Goal: Task Accomplishment & Management: Use online tool/utility

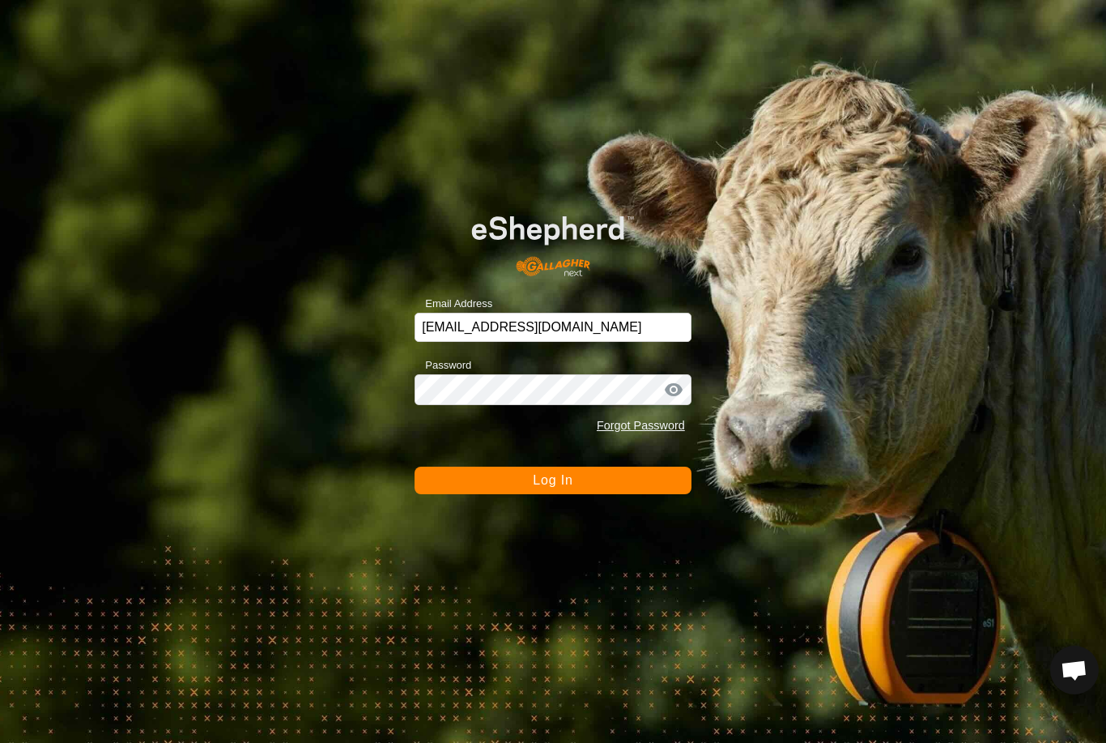
click at [628, 475] on button "Log In" at bounding box center [553, 480] width 277 height 28
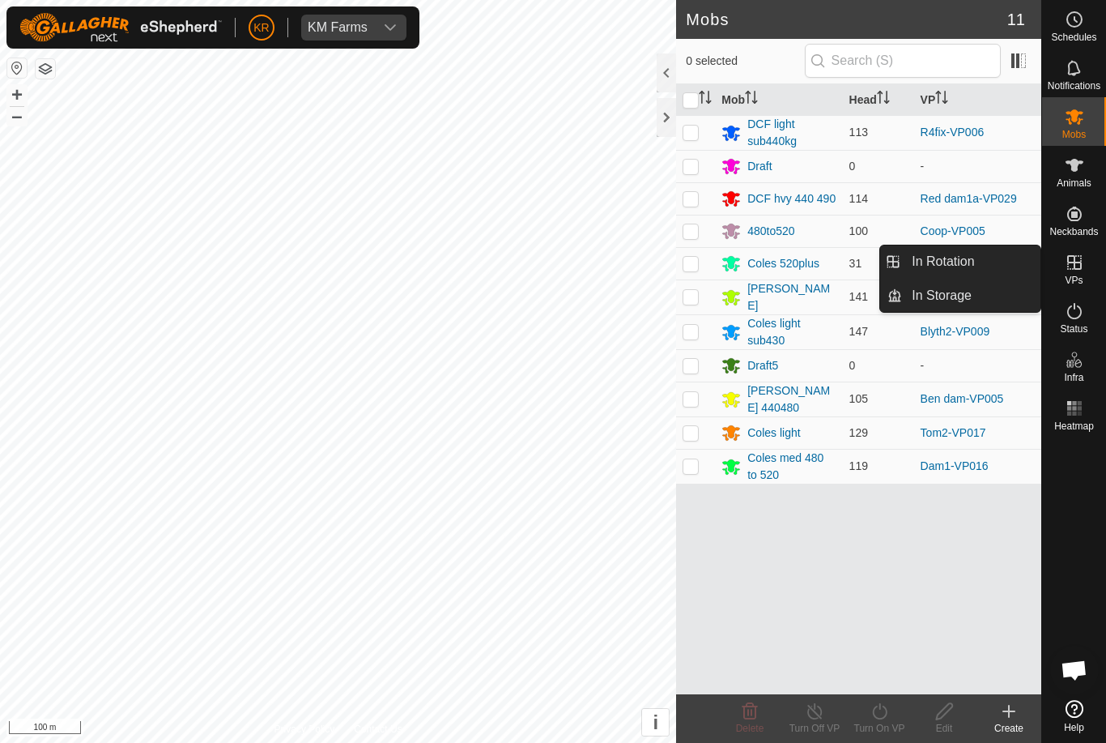
click at [815, 336] on div "Coles light sub430" at bounding box center [791, 332] width 88 height 34
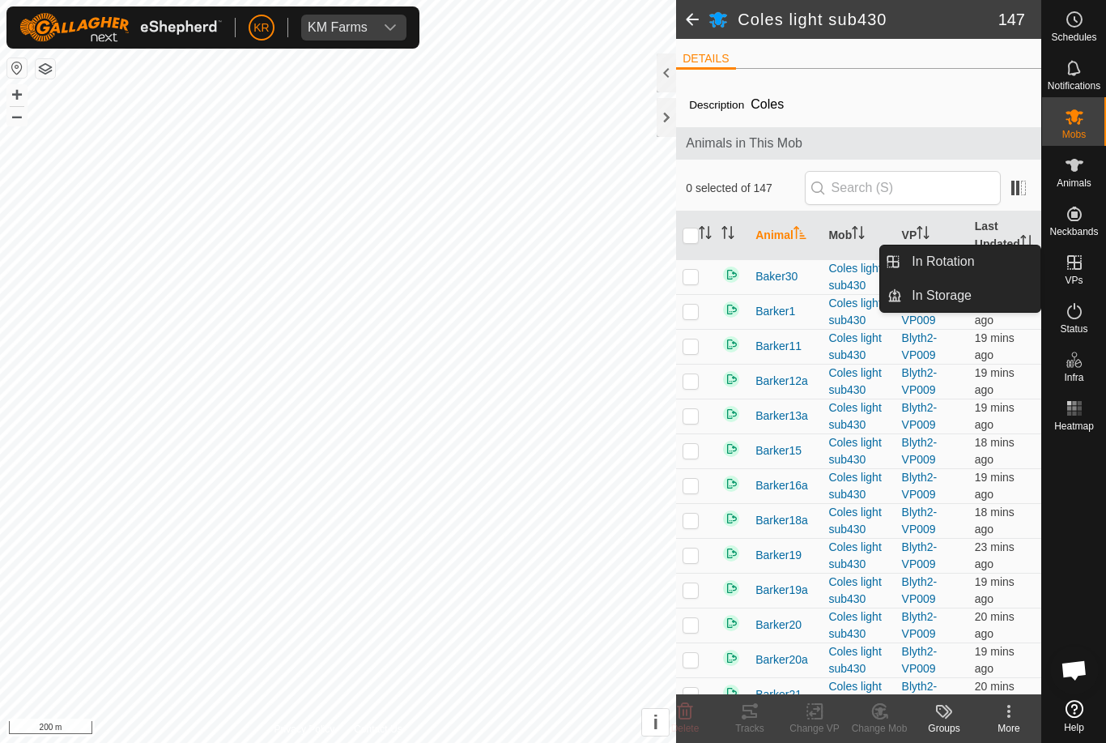
click at [985, 266] on link "In Rotation" at bounding box center [971, 261] width 138 height 32
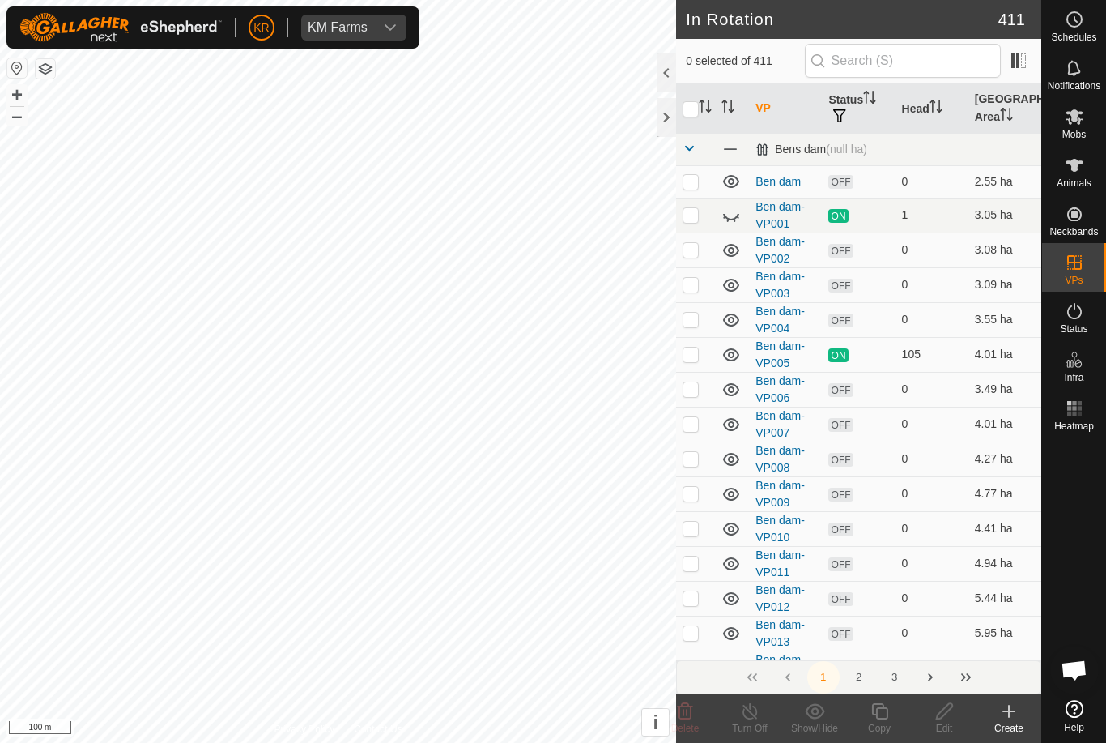
click at [1012, 713] on icon at bounding box center [1008, 710] width 19 height 19
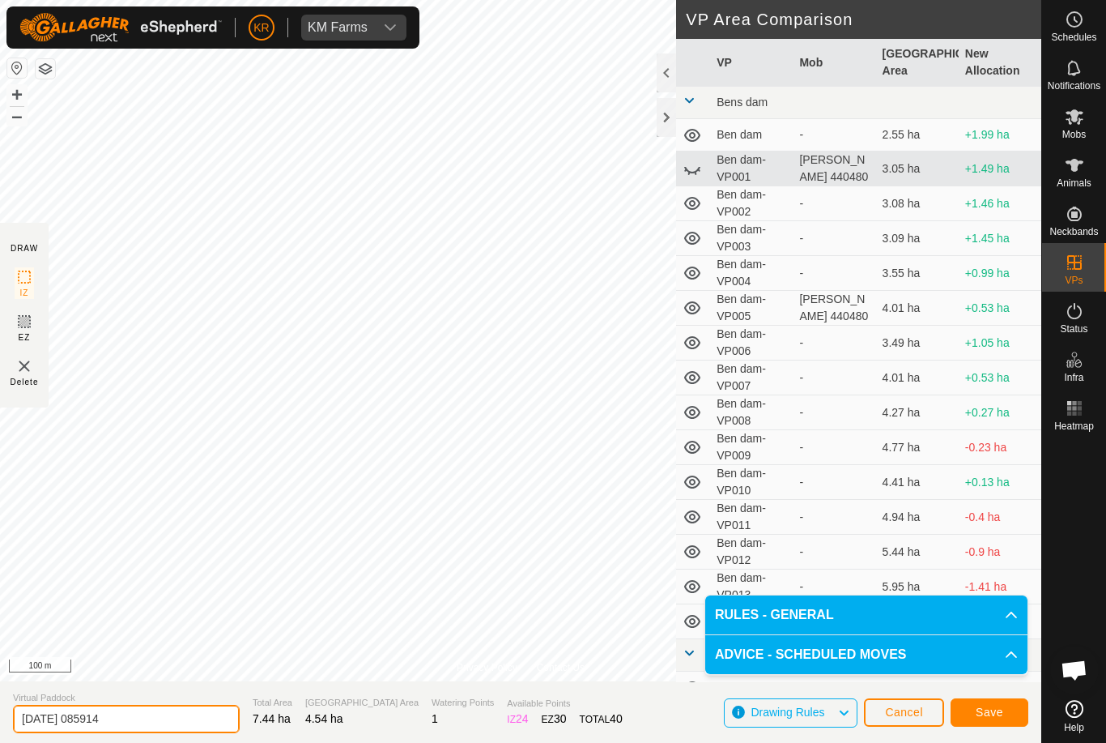
click at [121, 704] on input "[DATE] 085914" at bounding box center [126, 718] width 227 height 28
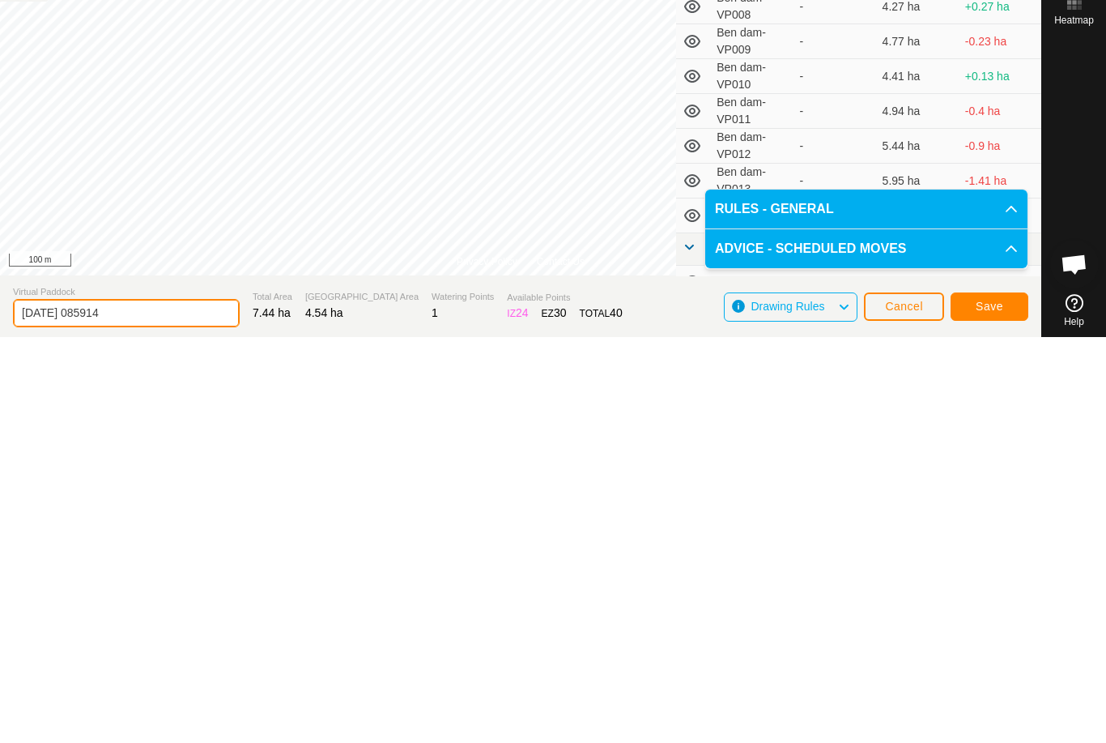
click at [160, 704] on input "[DATE] 085914" at bounding box center [126, 718] width 227 height 28
type input "2"
type input "Hay"
click at [995, 705] on span "Save" at bounding box center [990, 711] width 28 height 13
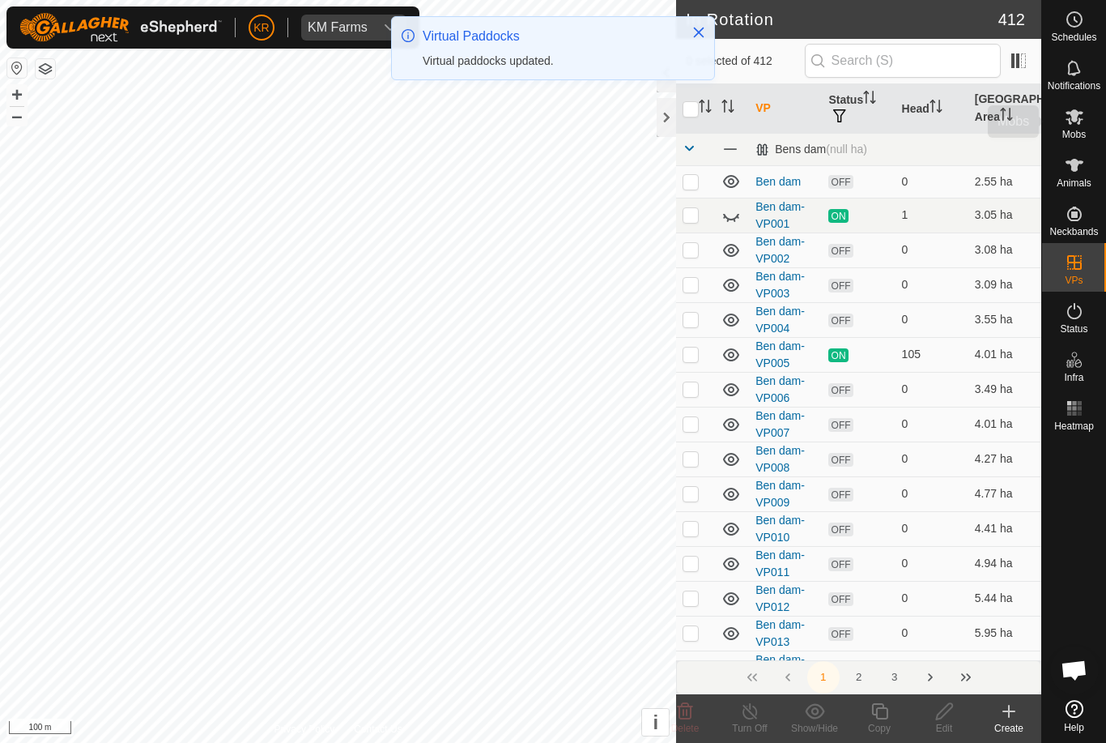
click at [1079, 127] on es-mob-svg-icon at bounding box center [1074, 117] width 29 height 26
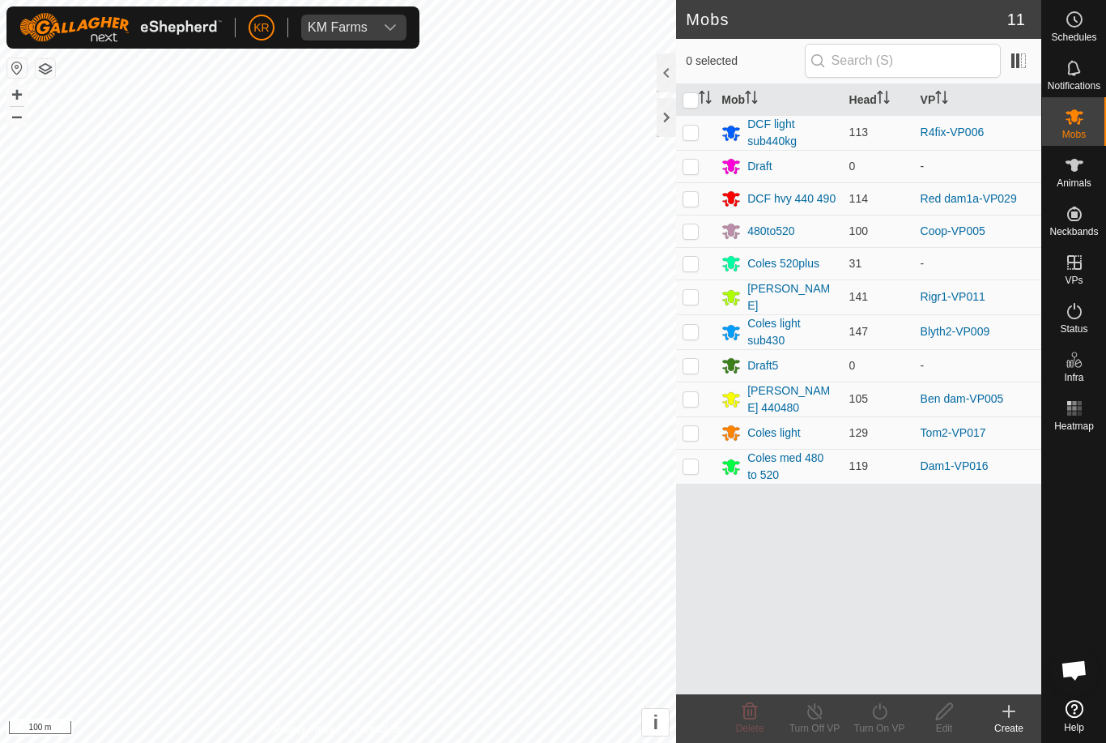
click at [700, 461] on td at bounding box center [695, 466] width 39 height 35
checkbox input "true"
click at [882, 713] on icon at bounding box center [880, 710] width 20 height 19
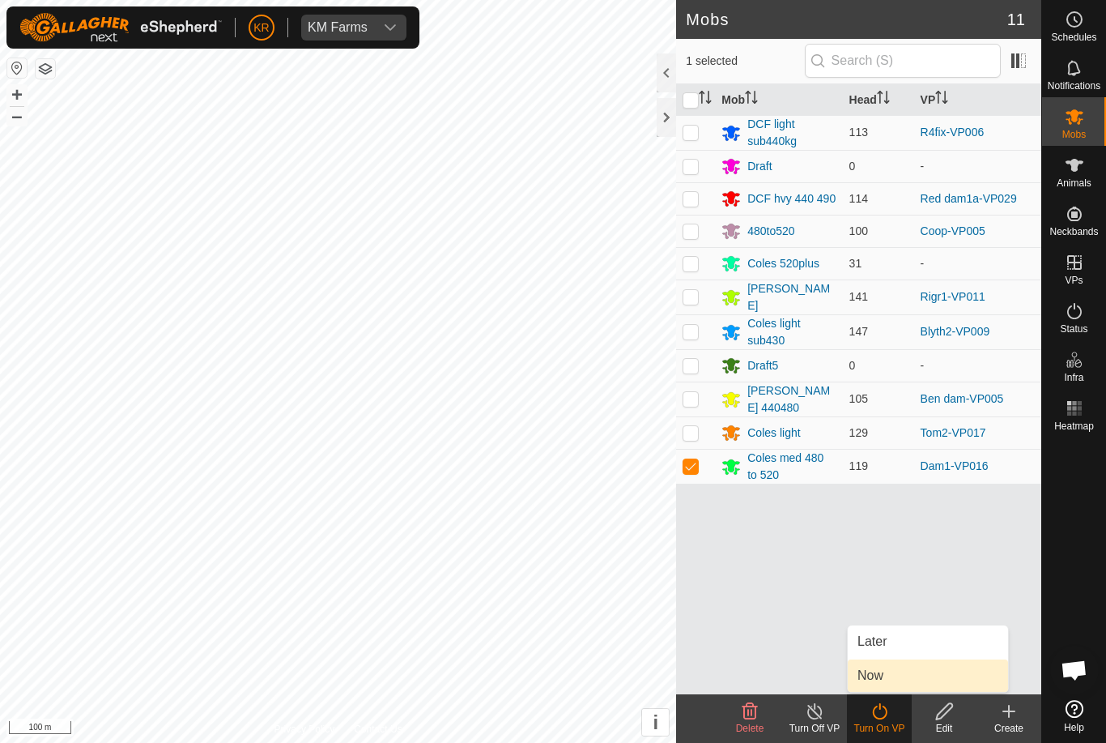
click at [901, 675] on link "Now" at bounding box center [928, 675] width 160 height 32
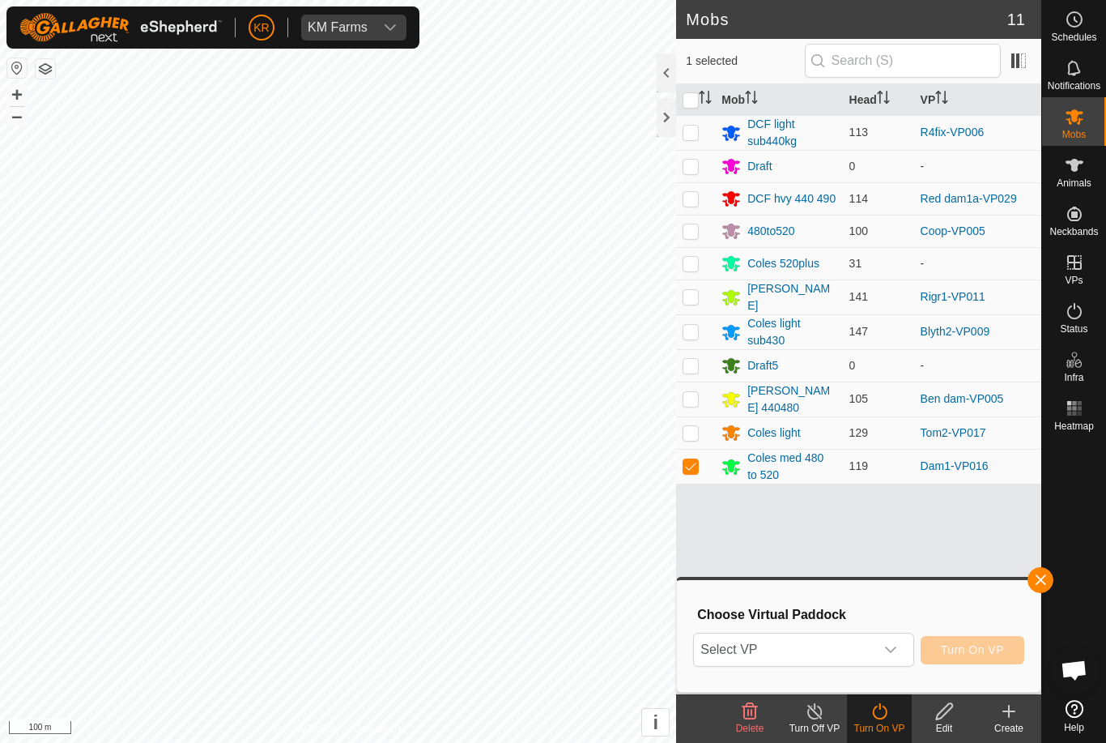
click at [870, 661] on span "Select VP" at bounding box center [784, 649] width 180 height 32
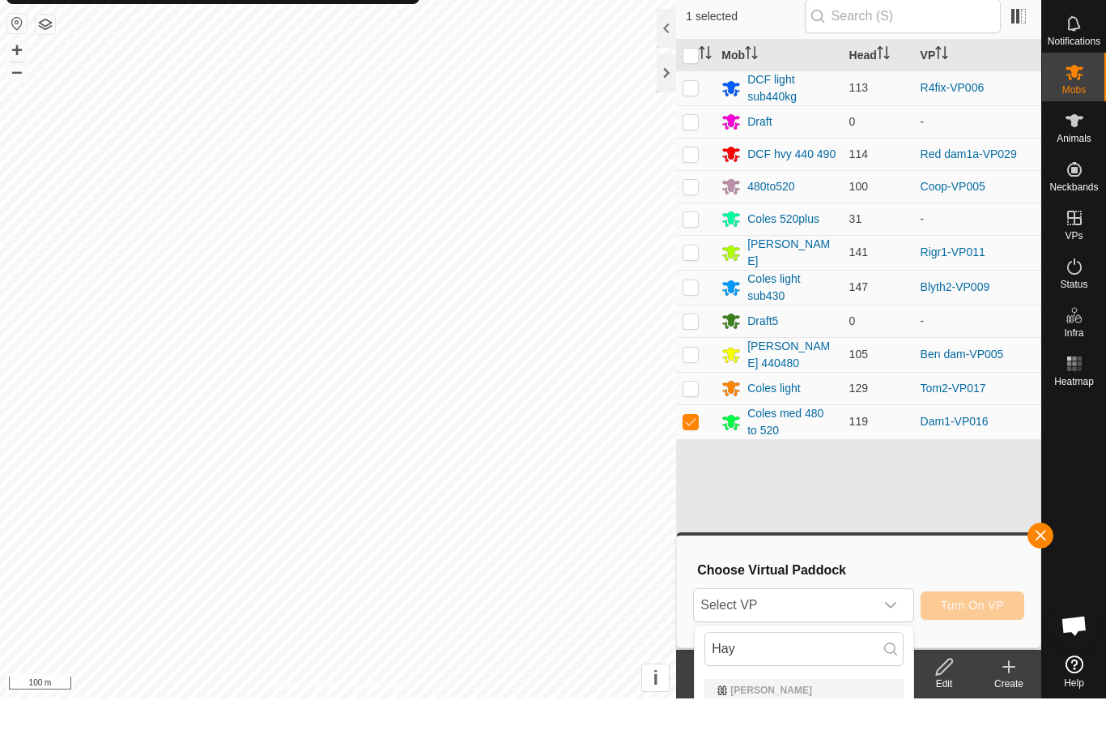
scroll to position [45, 0]
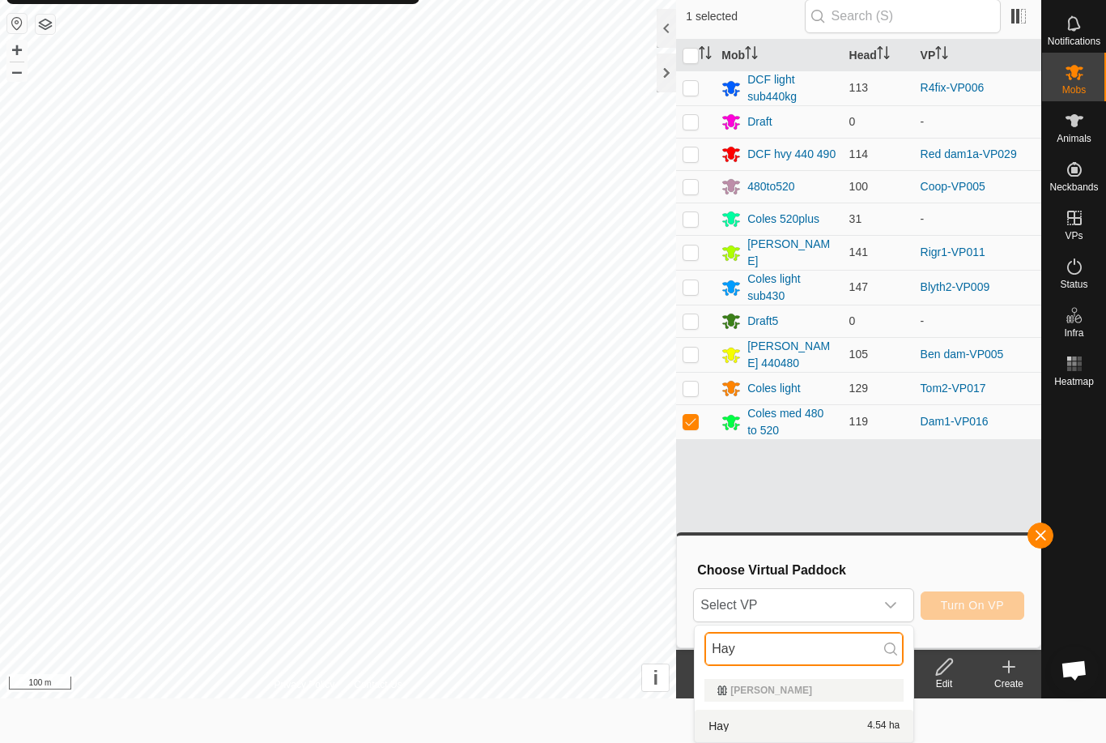
type input "Hay"
click at [850, 720] on div "Hay 4.54 ha" at bounding box center [803, 725] width 199 height 19
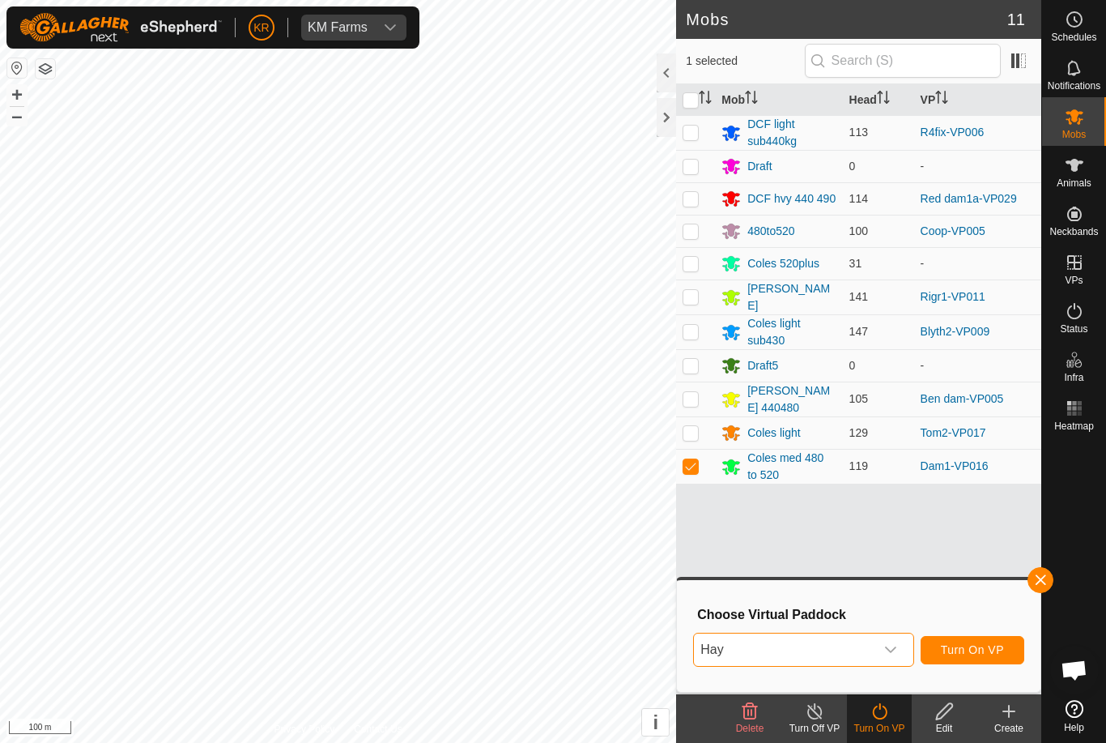
scroll to position [0, 0]
click at [988, 646] on span "Turn On VP" at bounding box center [972, 649] width 63 height 13
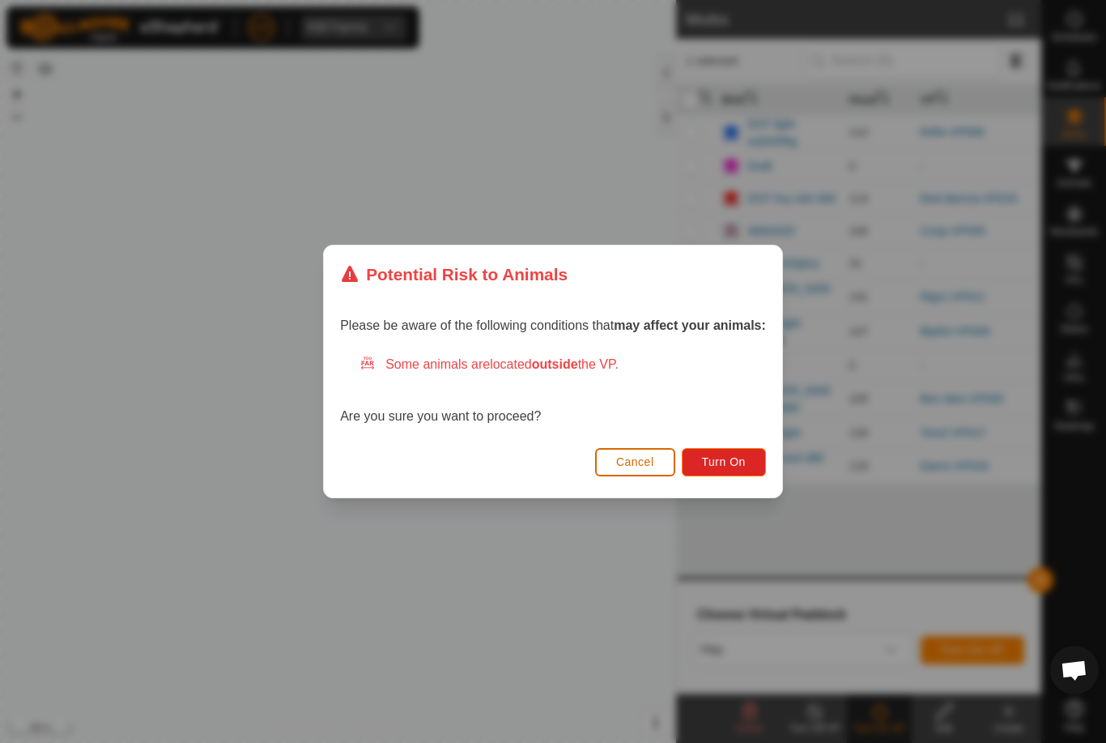
click at [749, 455] on button "Turn On" at bounding box center [724, 462] width 84 height 28
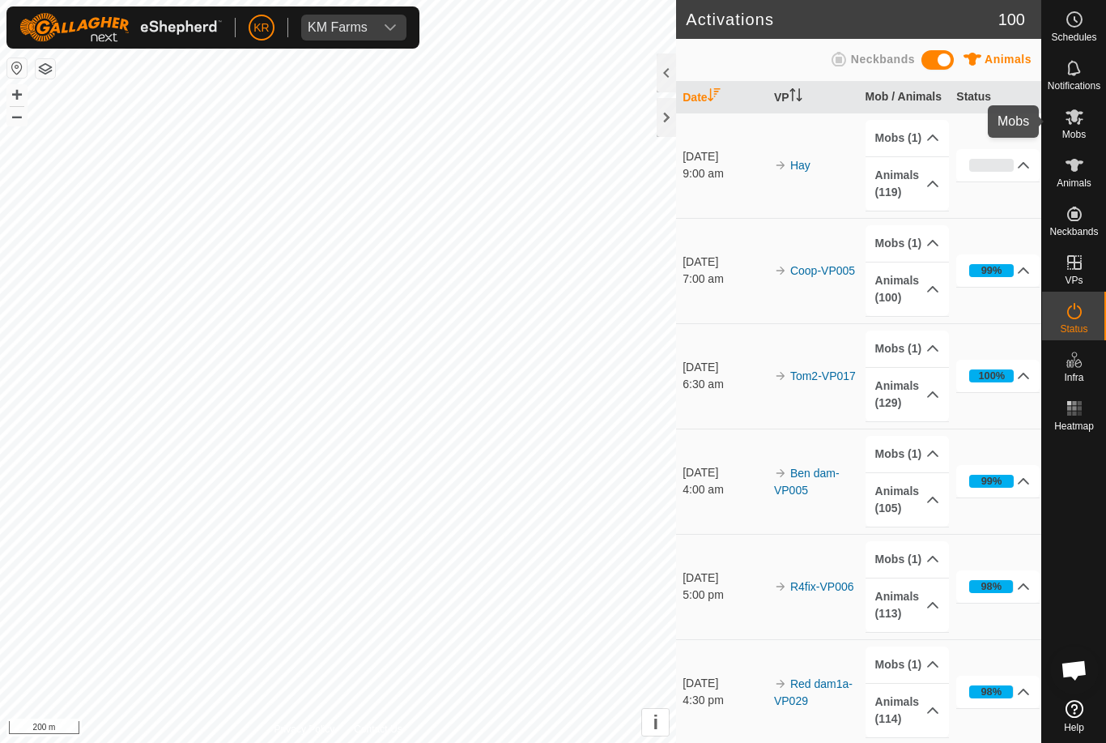
click at [1083, 120] on icon at bounding box center [1074, 116] width 19 height 19
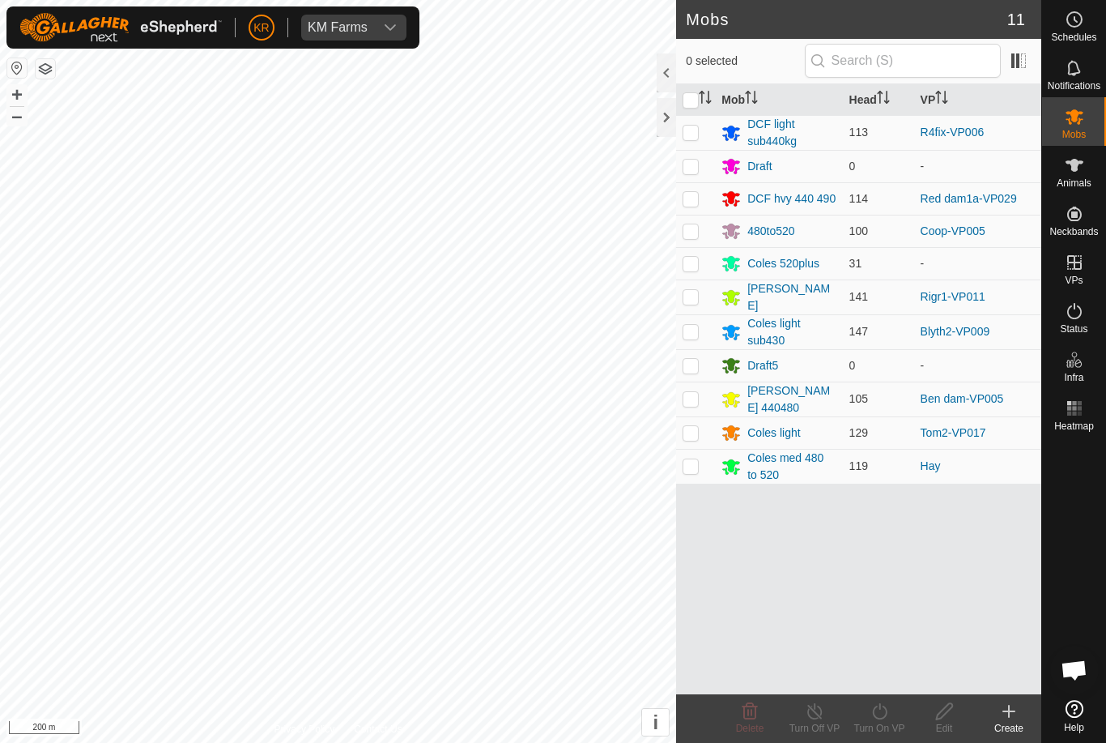
click at [694, 325] on p-checkbox at bounding box center [691, 331] width 16 height 13
checkbox input "true"
click at [821, 714] on icon at bounding box center [814, 711] width 15 height 16
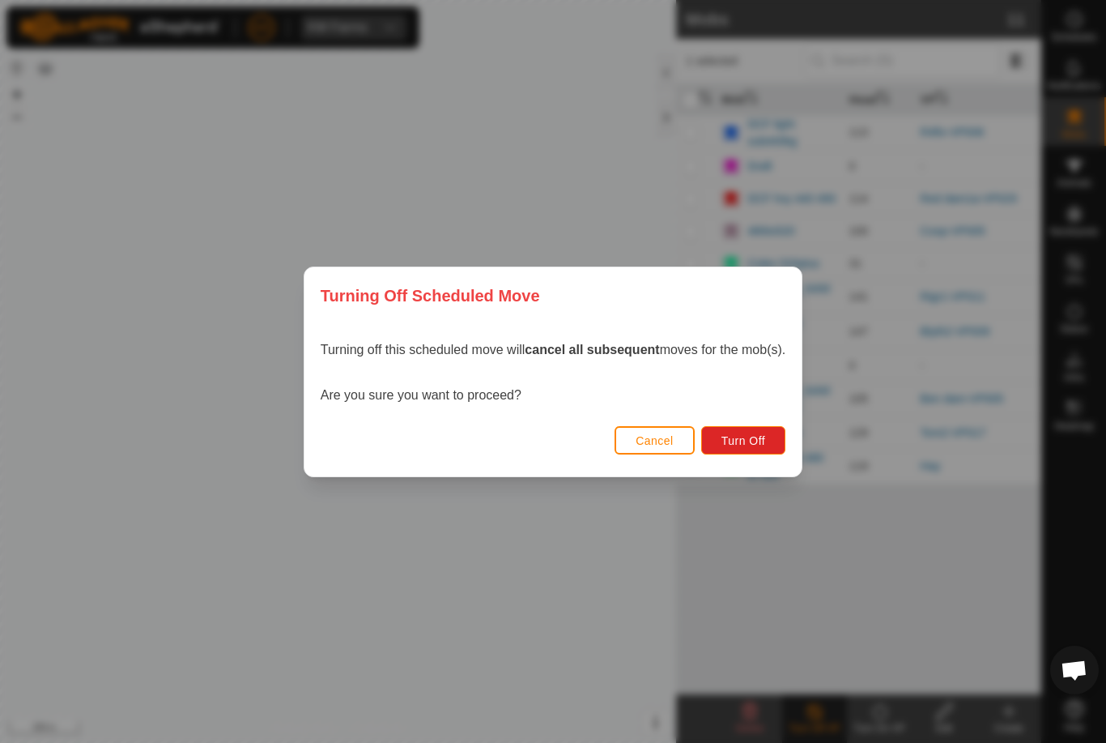
click at [745, 437] on span "Turn Off" at bounding box center [743, 440] width 45 height 13
